Goal: Find specific page/section: Find specific page/section

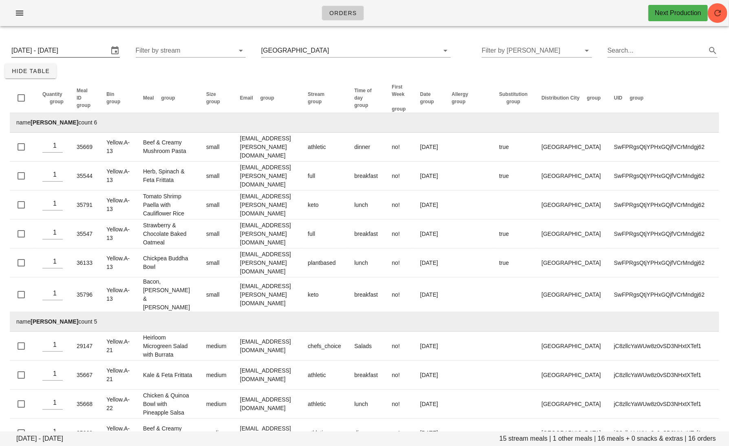
click at [84, 47] on input "Thursday September 25 - Saturday September 27" at bounding box center [59, 50] width 97 height 13
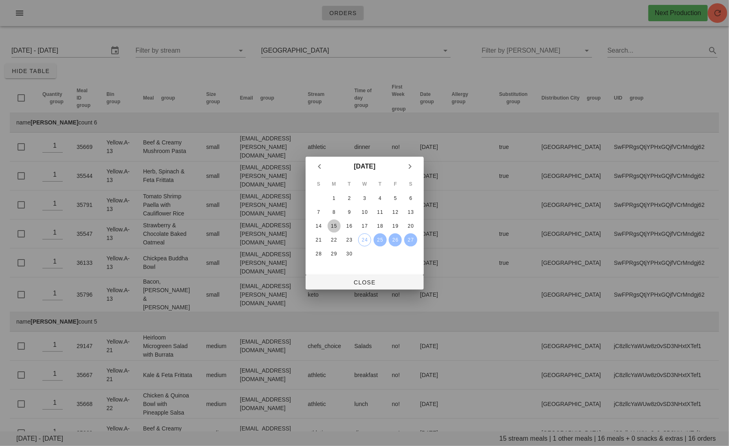
click at [338, 223] on div "15" at bounding box center [333, 226] width 13 height 6
click at [366, 224] on div "17" at bounding box center [364, 226] width 13 height 6
click at [370, 279] on span "Close" at bounding box center [364, 282] width 105 height 7
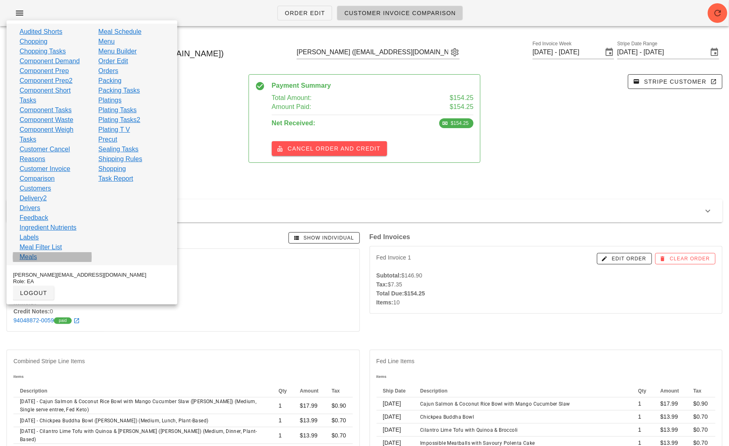
click at [32, 256] on link "Meals" at bounding box center [29, 257] width 18 height 10
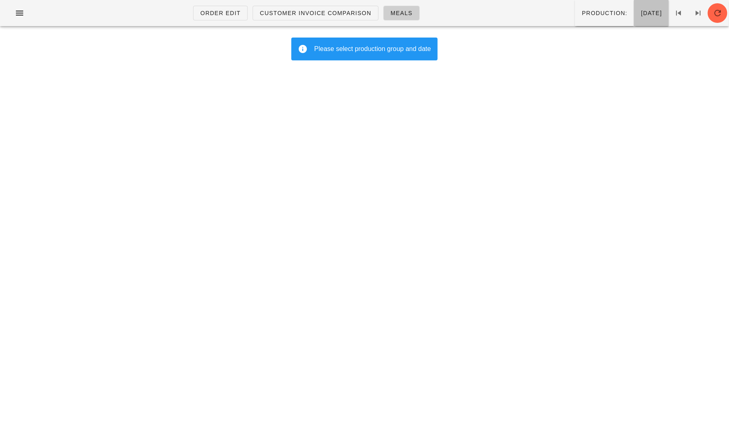
click at [641, 6] on button "[DATE]" at bounding box center [651, 13] width 35 height 26
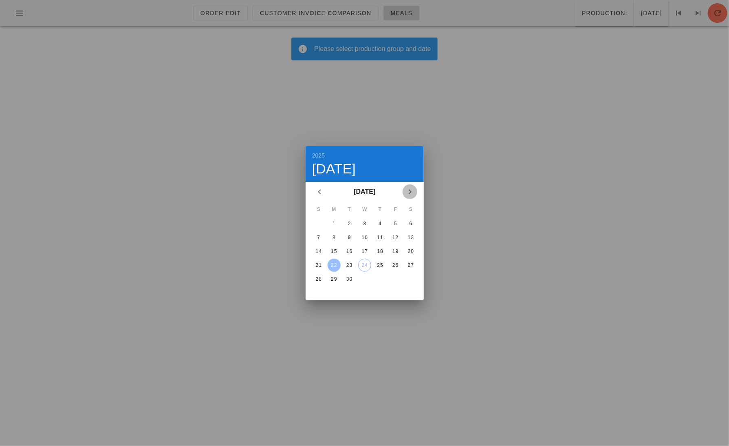
click at [409, 189] on icon "Next month" at bounding box center [410, 192] width 10 height 10
click at [395, 218] on button "3" at bounding box center [395, 223] width 13 height 13
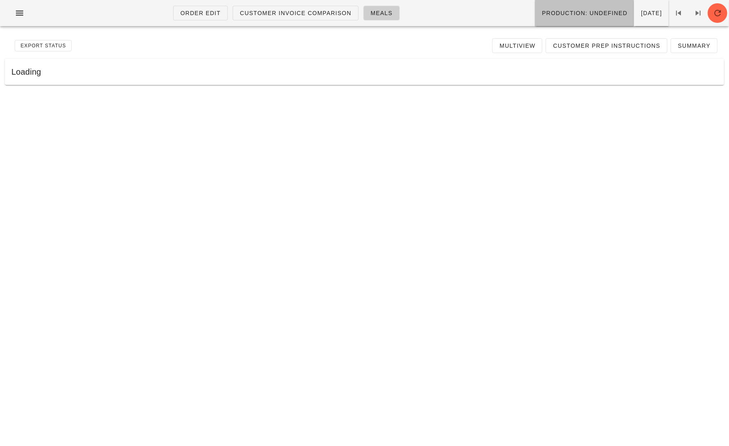
click at [570, 16] on span "Production: undefined" at bounding box center [585, 13] width 86 height 7
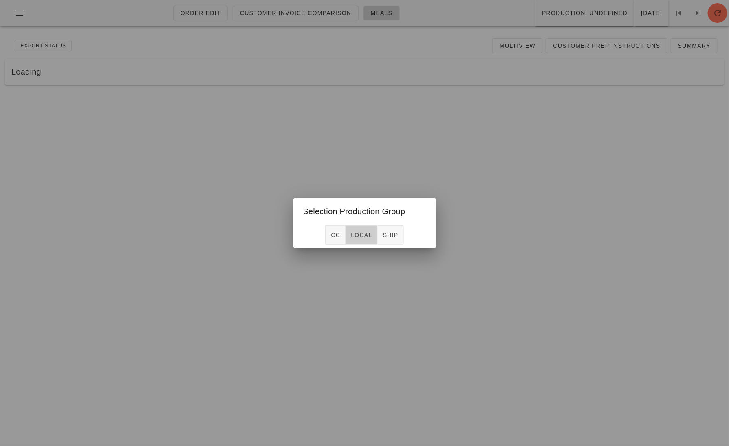
click at [360, 234] on span "local" at bounding box center [362, 235] width 22 height 7
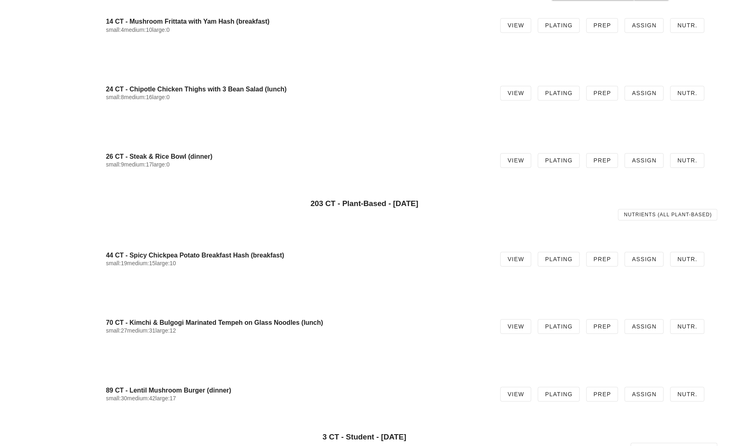
scroll to position [930, 0]
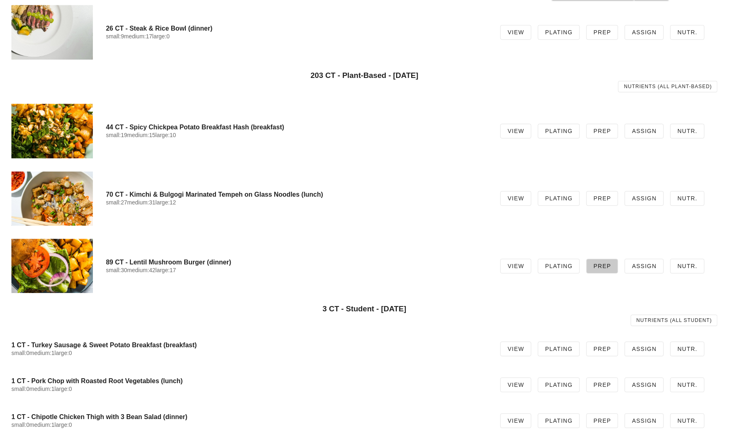
click at [599, 265] on span "Prep" at bounding box center [603, 266] width 18 height 7
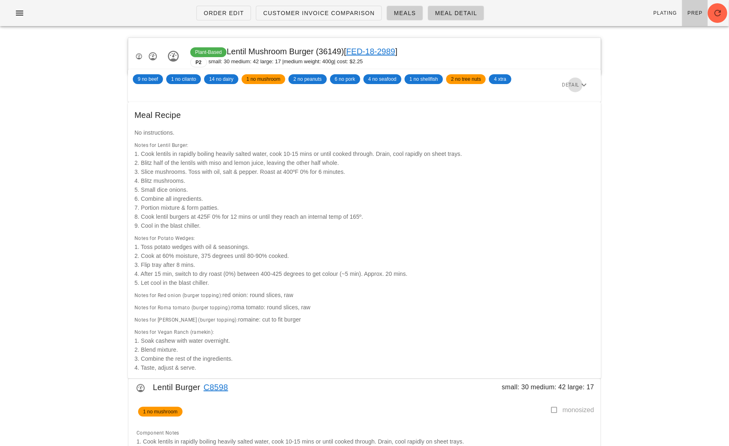
click at [582, 80] on icon "button" at bounding box center [584, 85] width 10 height 10
